Goal: Transaction & Acquisition: Purchase product/service

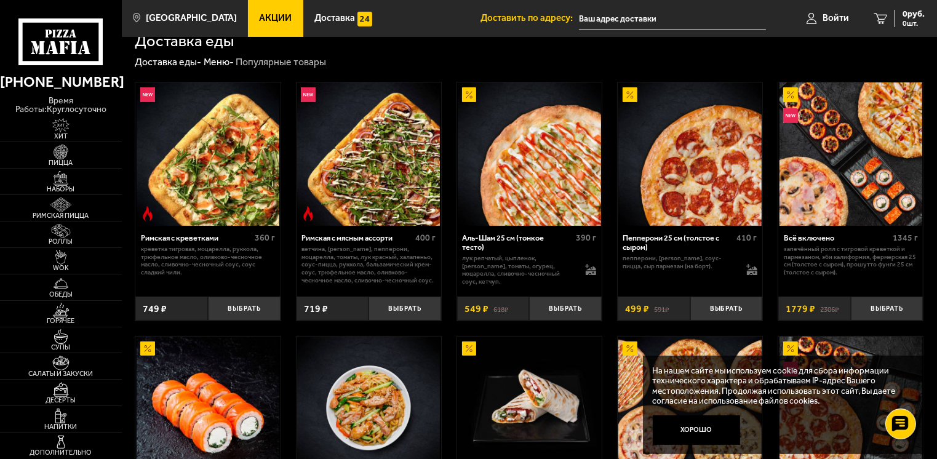
scroll to position [185, 0]
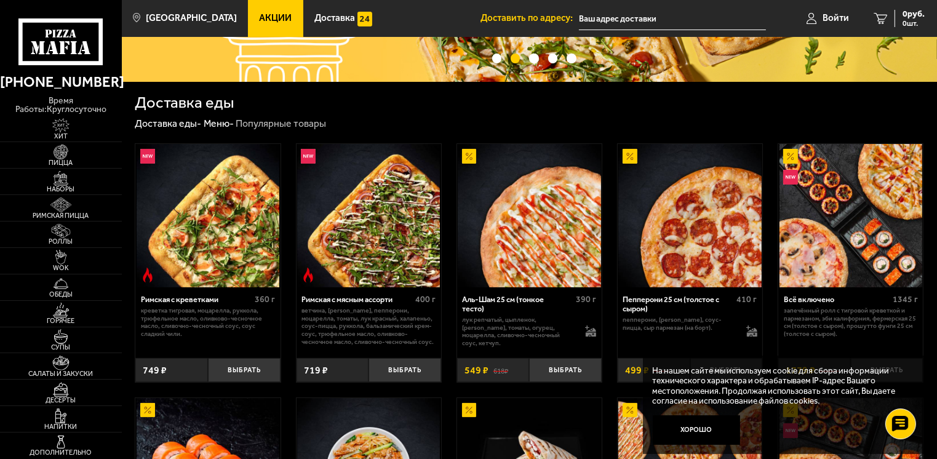
click at [248, 12] on link "Акции" at bounding box center [275, 18] width 55 height 37
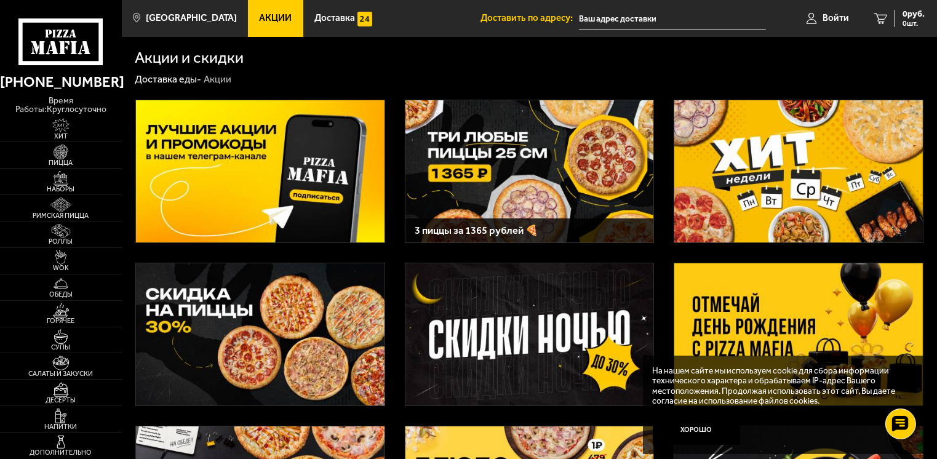
click at [448, 210] on img at bounding box center [529, 171] width 249 height 143
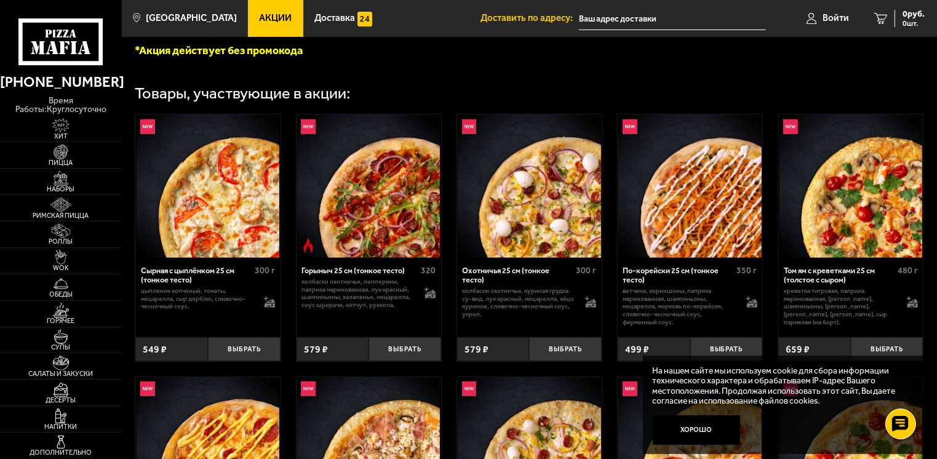
scroll to position [369, 0]
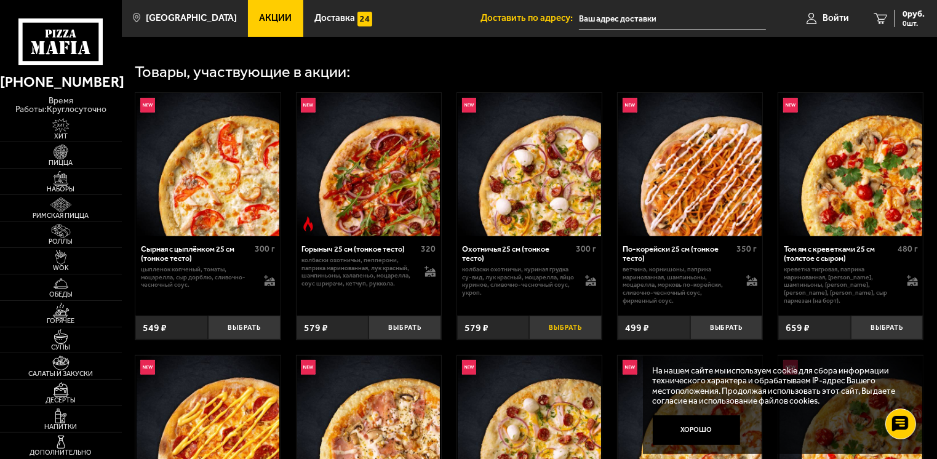
click at [552, 337] on button "Выбрать" at bounding box center [565, 328] width 73 height 24
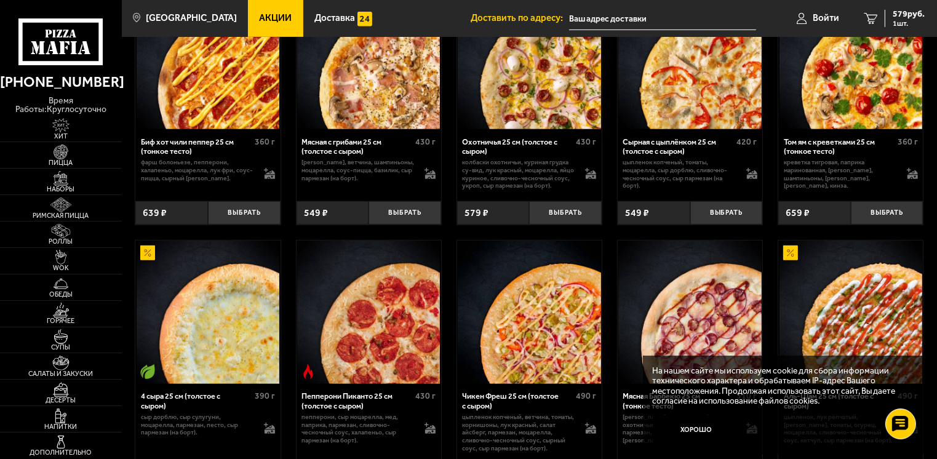
scroll to position [738, 0]
click at [720, 223] on button "Выбрать" at bounding box center [726, 213] width 73 height 24
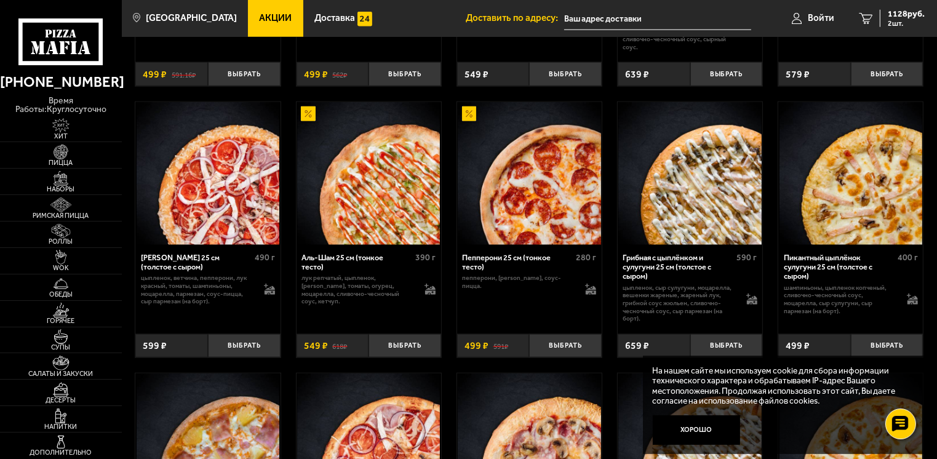
scroll to position [1476, 0]
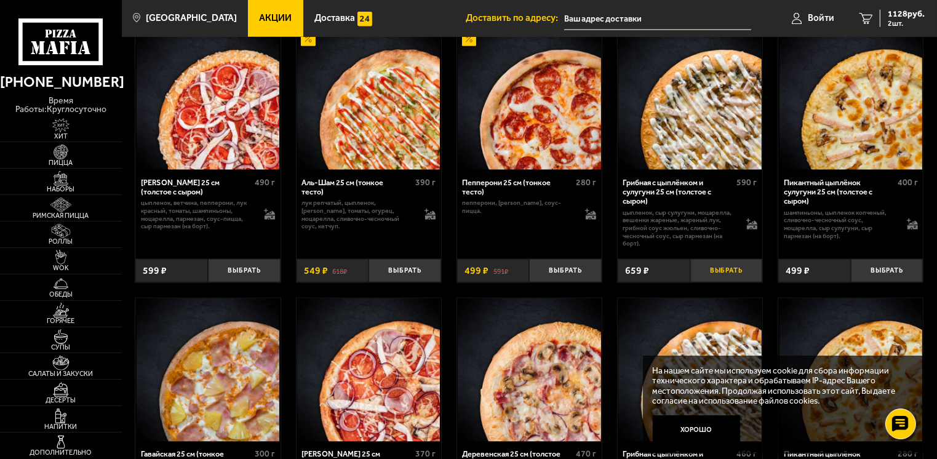
click at [722, 281] on button "Выбрать" at bounding box center [726, 271] width 73 height 24
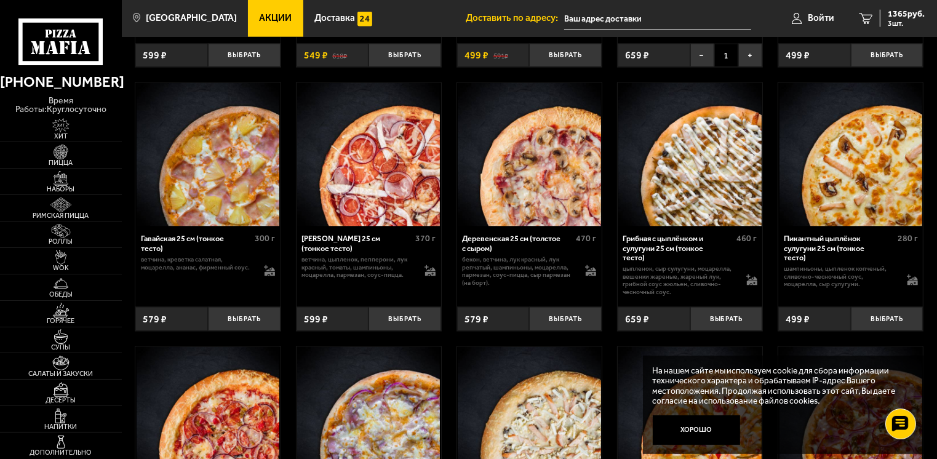
scroll to position [1784, 0]
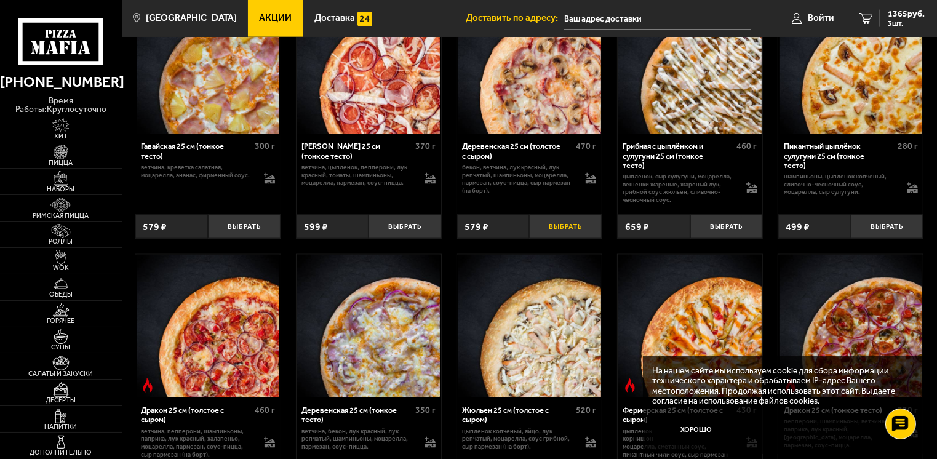
click at [549, 239] on button "Выбрать" at bounding box center [565, 227] width 73 height 24
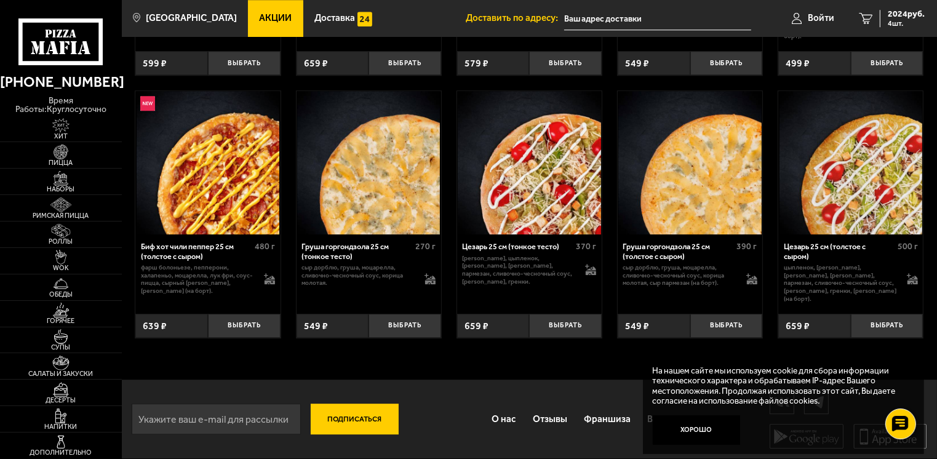
scroll to position [3540, 0]
click at [388, 327] on button "Выбрать" at bounding box center [404, 326] width 73 height 24
click at [893, 20] on span "5 шт." at bounding box center [906, 23] width 37 height 7
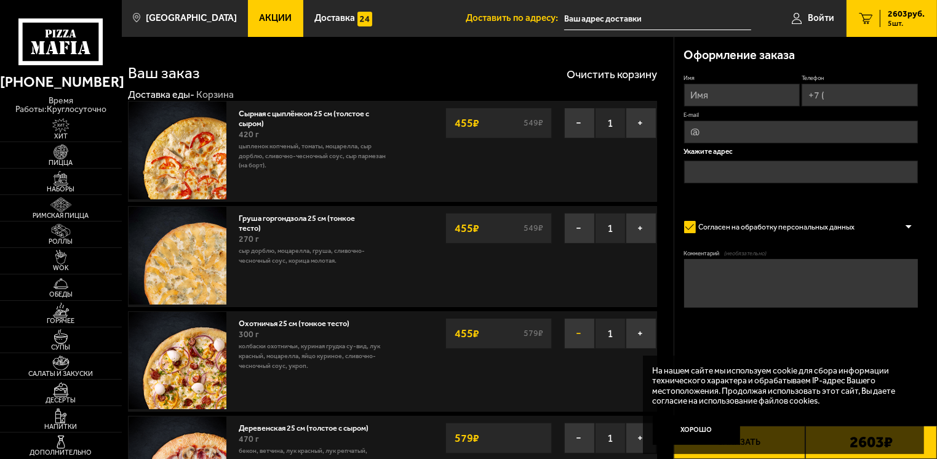
click at [573, 336] on button "−" at bounding box center [579, 333] width 31 height 31
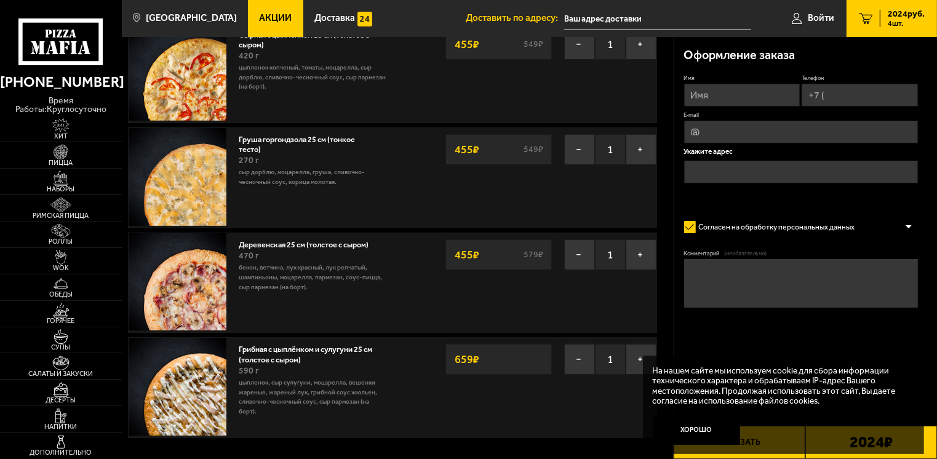
scroll to position [62, 0]
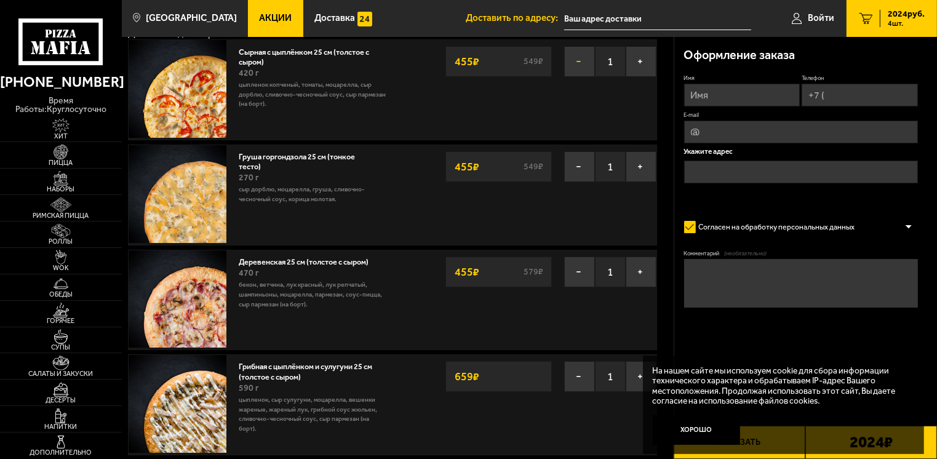
click at [577, 62] on button "−" at bounding box center [579, 61] width 31 height 31
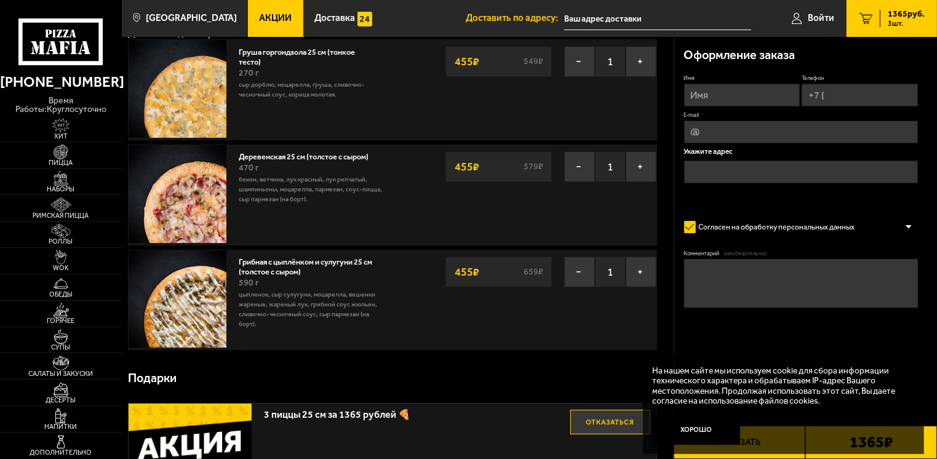
click at [711, 89] on input "Имя" at bounding box center [742, 95] width 116 height 23
type input "[PERSON_NAME]"
click at [838, 94] on input "Телефон" at bounding box center [860, 95] width 116 height 23
type input "[PHONE_NUMBER]"
click at [710, 141] on input "E-mail" at bounding box center [801, 133] width 234 height 23
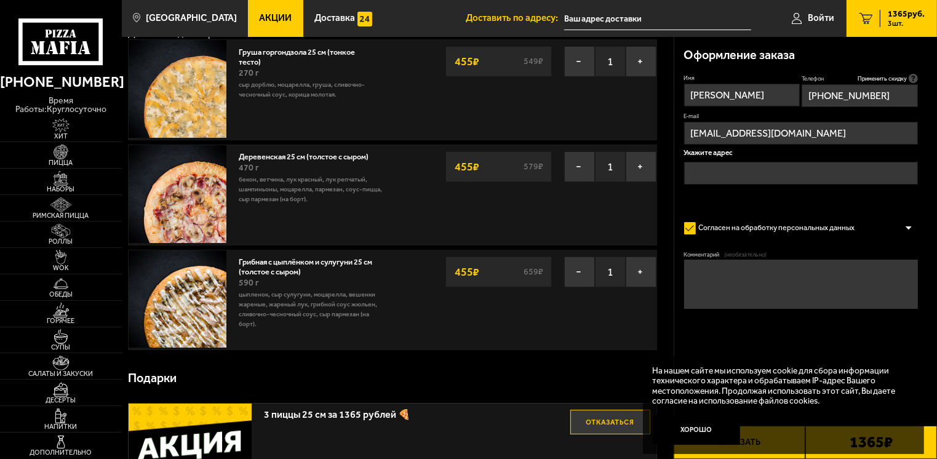
type input "[EMAIL_ADDRESS][DOMAIN_NAME]"
click at [712, 173] on input "text" at bounding box center [801, 173] width 234 height 23
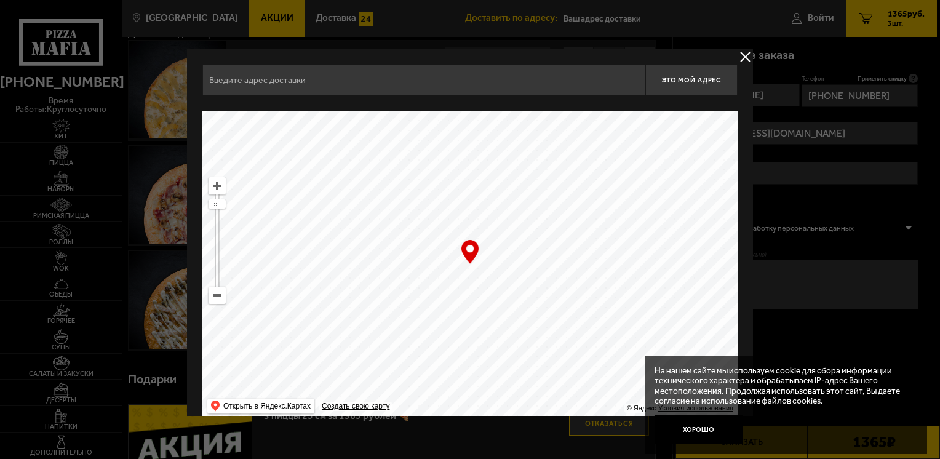
click at [412, 79] on input "text" at bounding box center [423, 80] width 443 height 31
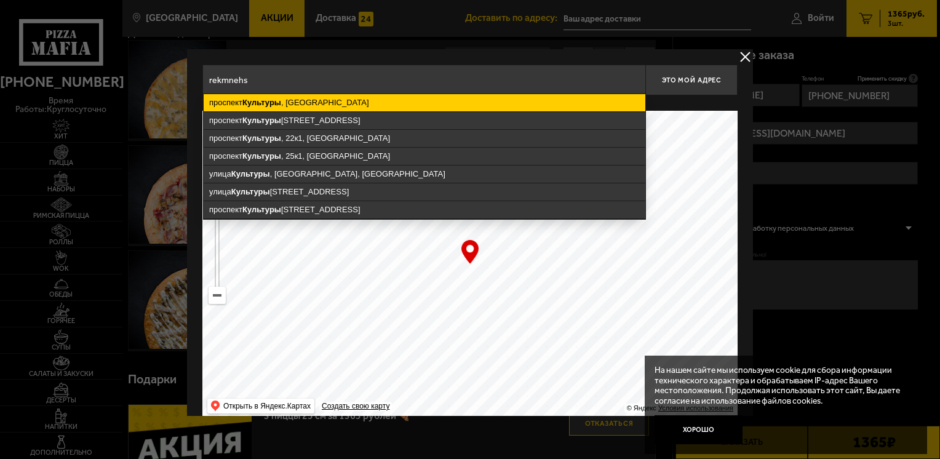
click at [325, 102] on ymaps "[GEOGRAPHIC_DATA] , [GEOGRAPHIC_DATA]" at bounding box center [425, 102] width 442 height 17
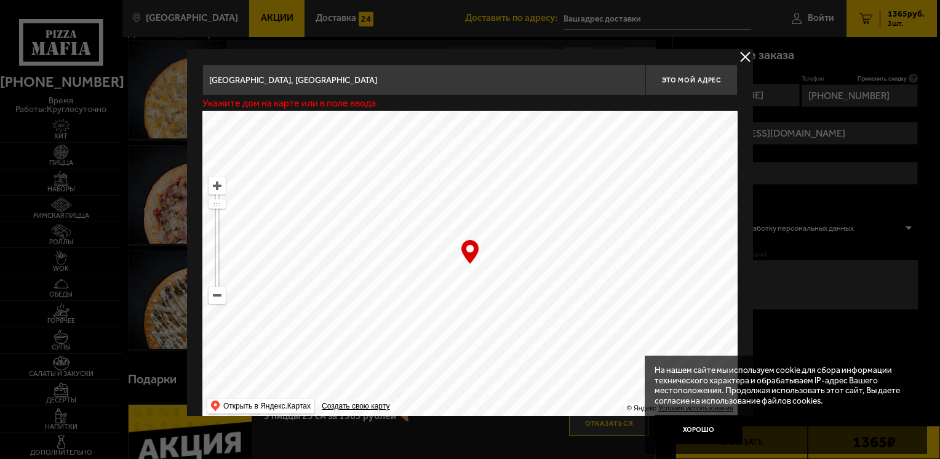
click at [366, 79] on input "[GEOGRAPHIC_DATA], [GEOGRAPHIC_DATA]" at bounding box center [423, 80] width 443 height 31
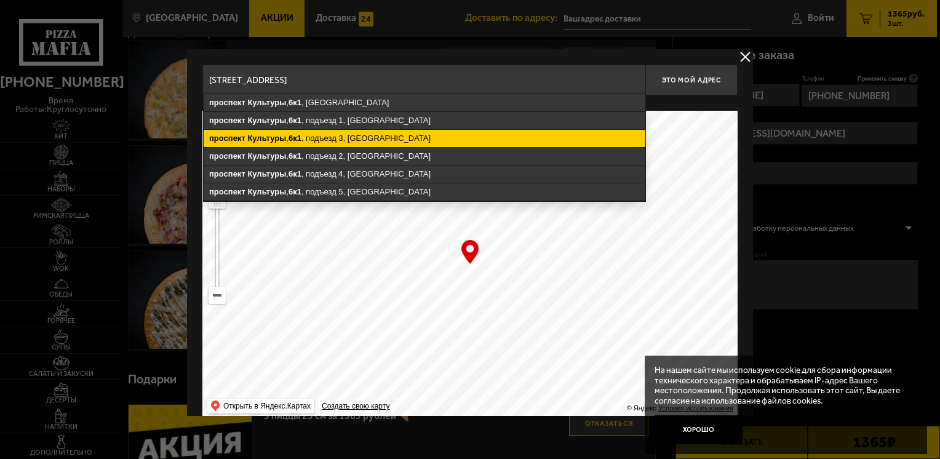
click at [369, 133] on ymaps "[STREET_ADDRESS]" at bounding box center [425, 138] width 442 height 17
type input "[STREET_ADDRESS]"
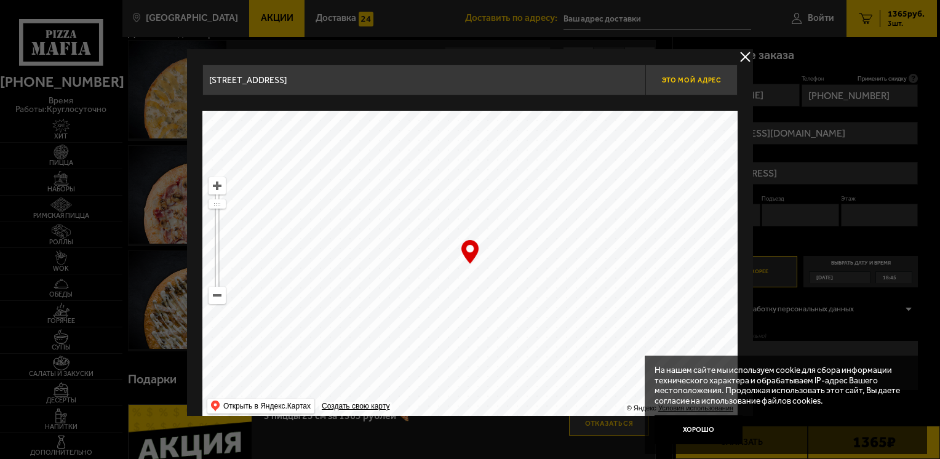
click at [684, 78] on span "Это мой адрес" at bounding box center [691, 80] width 59 height 8
type input "[STREET_ADDRESS]"
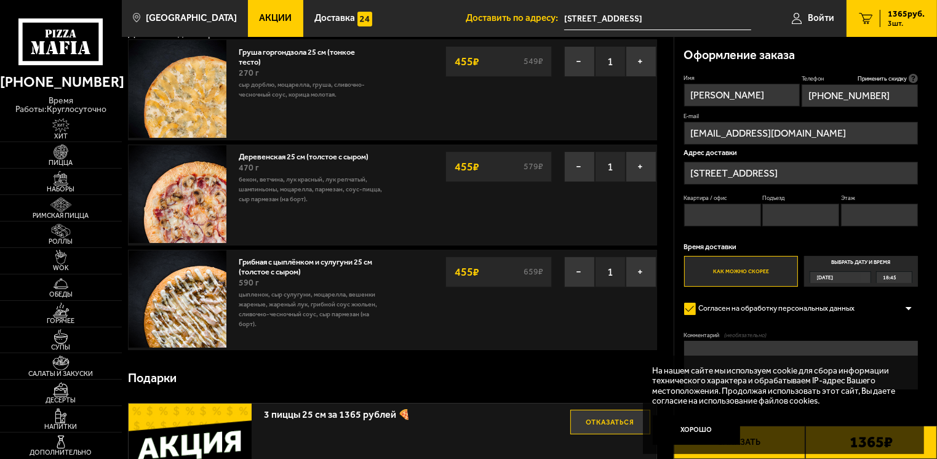
click at [711, 212] on input "Квартира / офис" at bounding box center [722, 215] width 77 height 23
type input "163"
click at [794, 221] on input "Подъезд" at bounding box center [800, 215] width 77 height 23
type input "3"
click at [869, 210] on input "Этаж" at bounding box center [879, 215] width 77 height 23
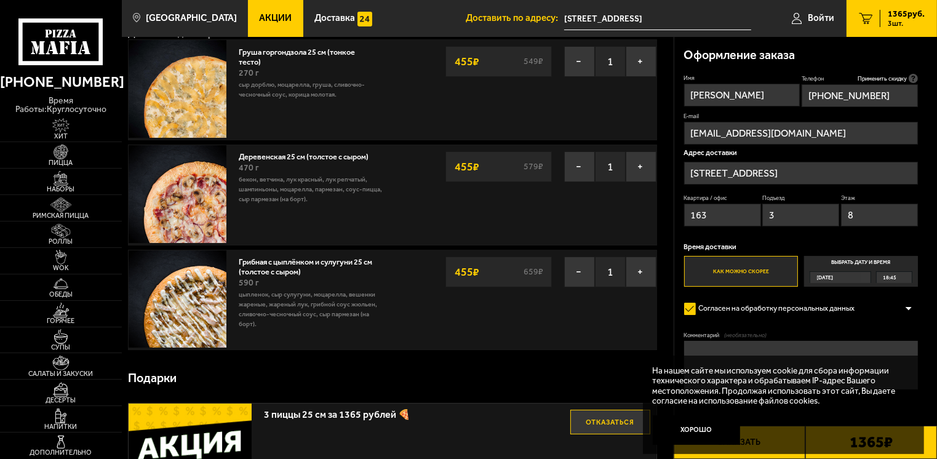
type input "8"
click at [897, 300] on div "Согласен на обработку персональных данных" at bounding box center [801, 309] width 234 height 20
click at [874, 319] on div "Согласен на обработку персональных данных" at bounding box center [801, 309] width 234 height 20
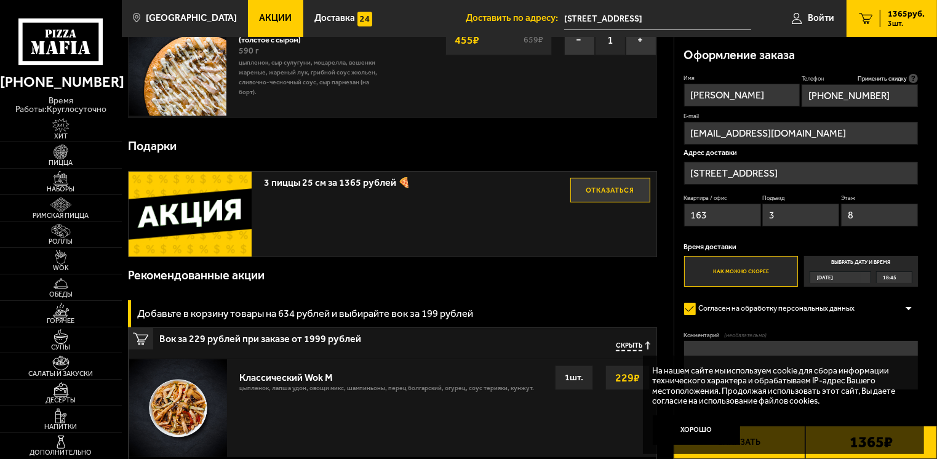
scroll to position [308, 0]
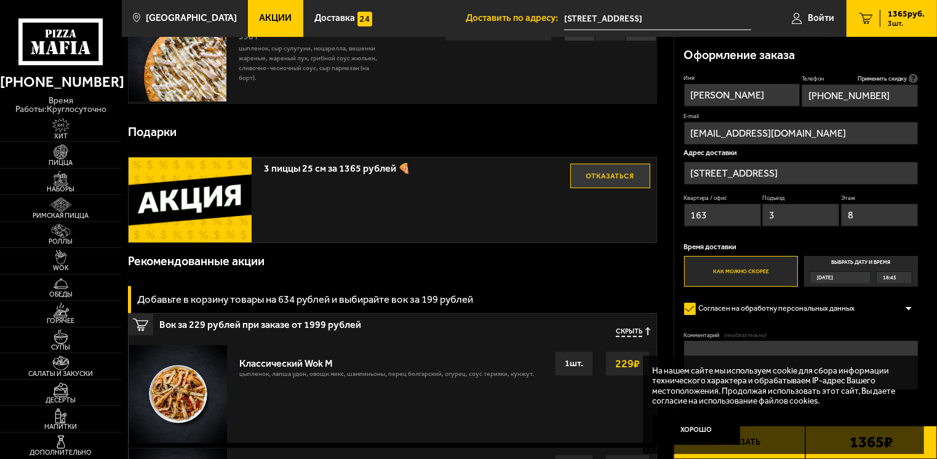
click at [701, 427] on button "Хорошо" at bounding box center [697, 430] width 88 height 30
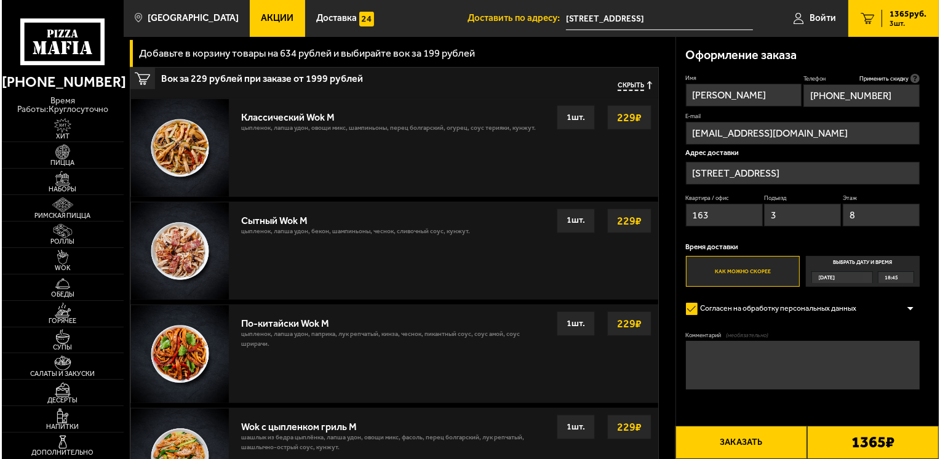
scroll to position [492, 0]
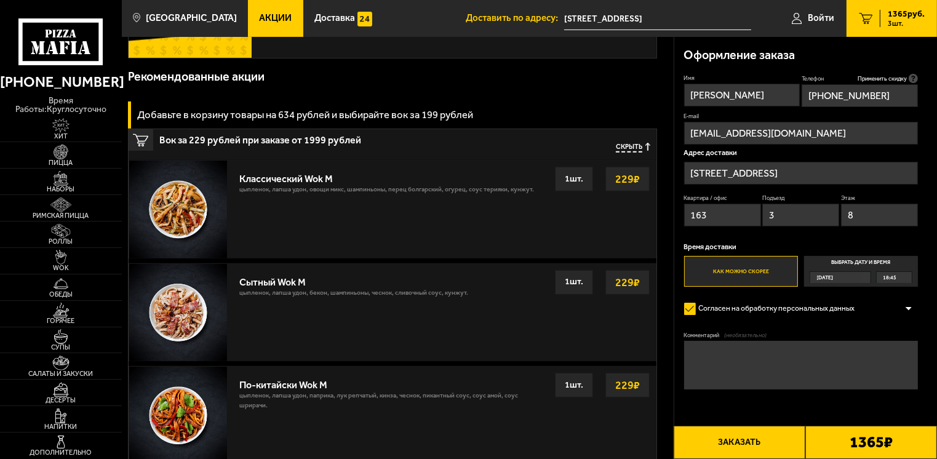
click at [730, 434] on button "Заказать" at bounding box center [740, 442] width 132 height 33
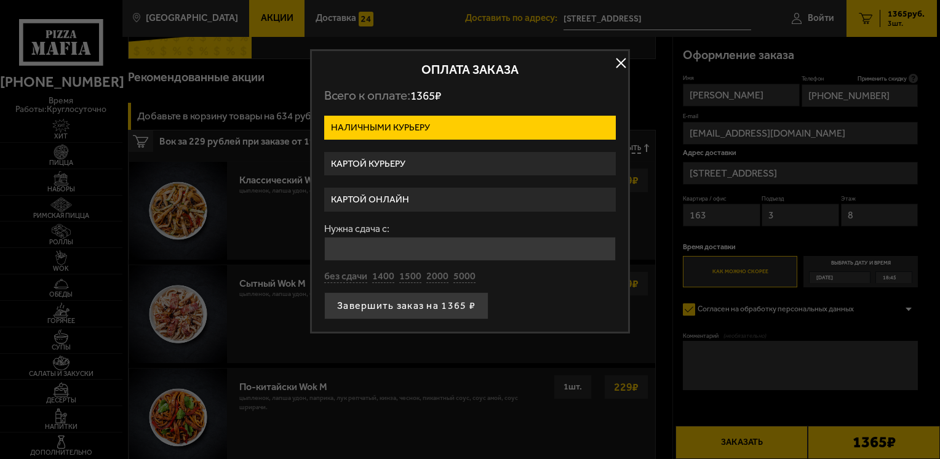
click at [448, 193] on label "Картой онлайн" at bounding box center [470, 200] width 292 height 24
click at [0, 0] on input "Картой онлайн" at bounding box center [0, 0] width 0 height 0
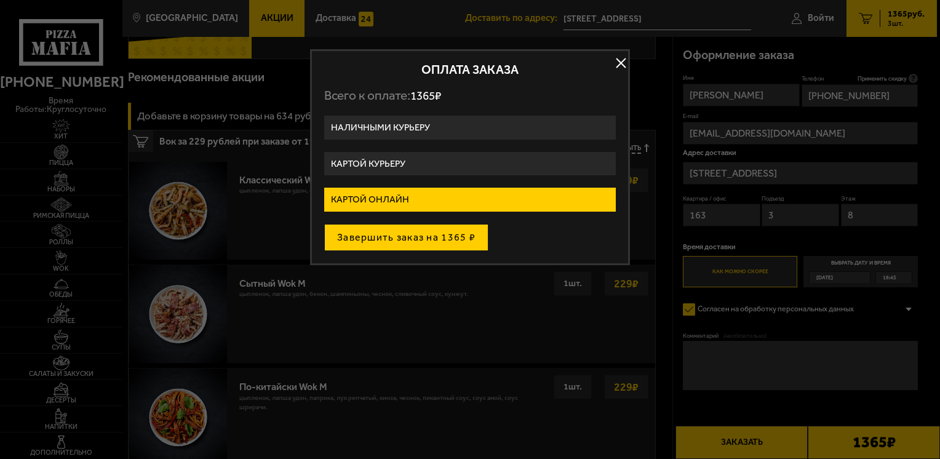
click at [422, 242] on button "Завершить заказ на 1365 ₽" at bounding box center [406, 237] width 164 height 27
